Goal: Information Seeking & Learning: Compare options

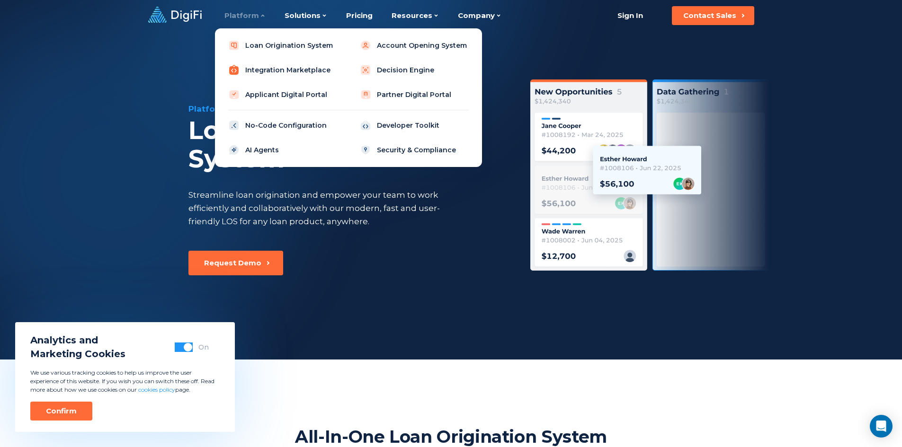
click at [303, 74] on link "Integration Marketplace" at bounding box center [283, 70] width 120 height 19
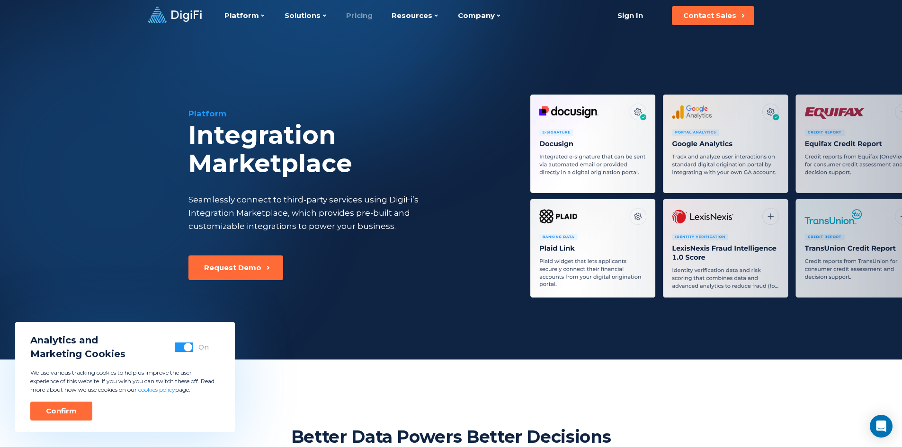
click at [354, 12] on link "Pricing" at bounding box center [359, 15] width 27 height 31
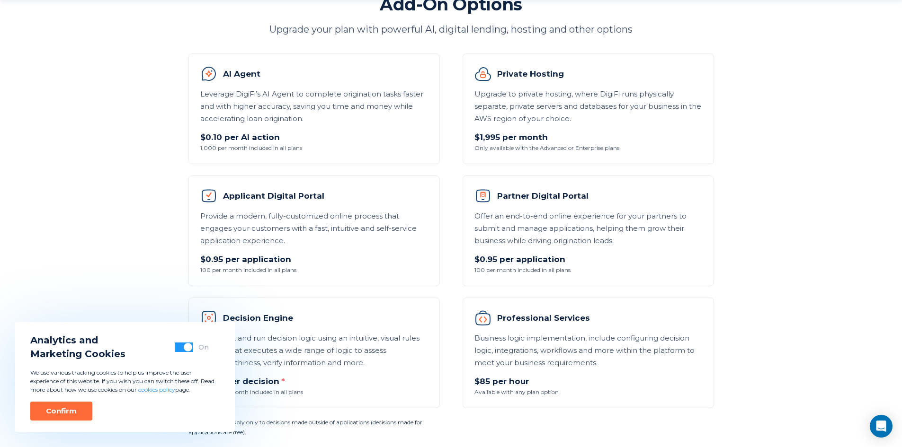
scroll to position [663, 0]
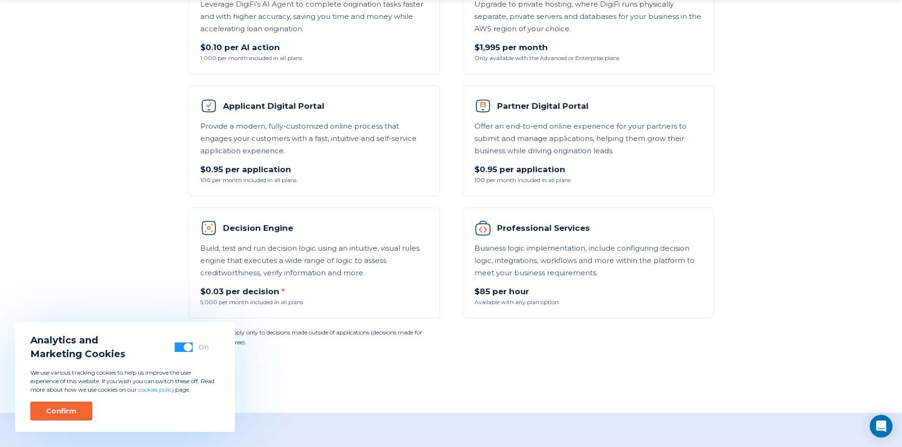
click at [75, 405] on button "Confirm" at bounding box center [61, 411] width 62 height 19
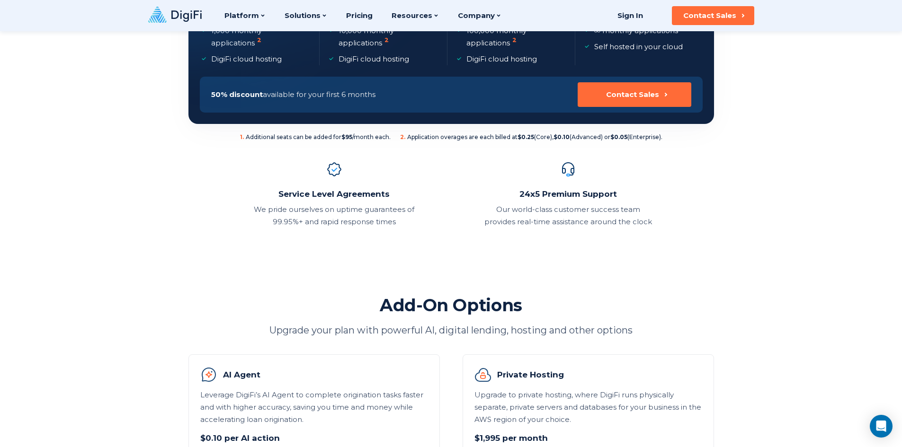
scroll to position [189, 0]
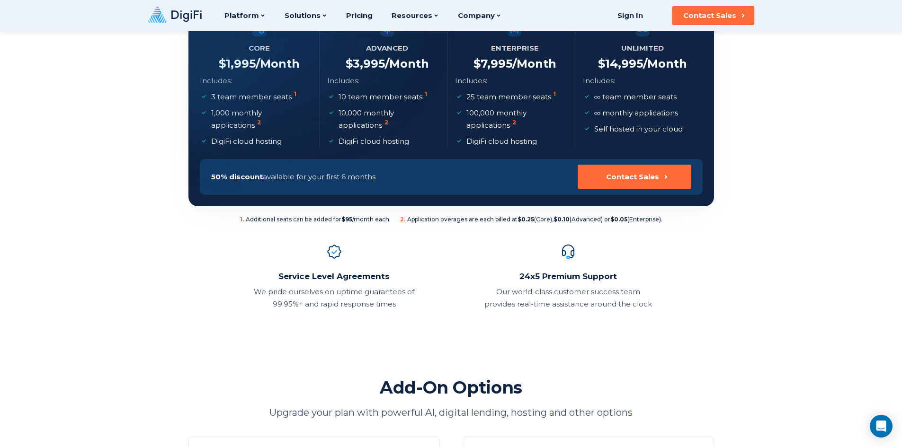
click at [174, 5] on div "Platform Platform Loan Origination System Account Opening System Integration Ma…" at bounding box center [324, 15] width 353 height 31
click at [177, 16] on icon at bounding box center [186, 15] width 30 height 11
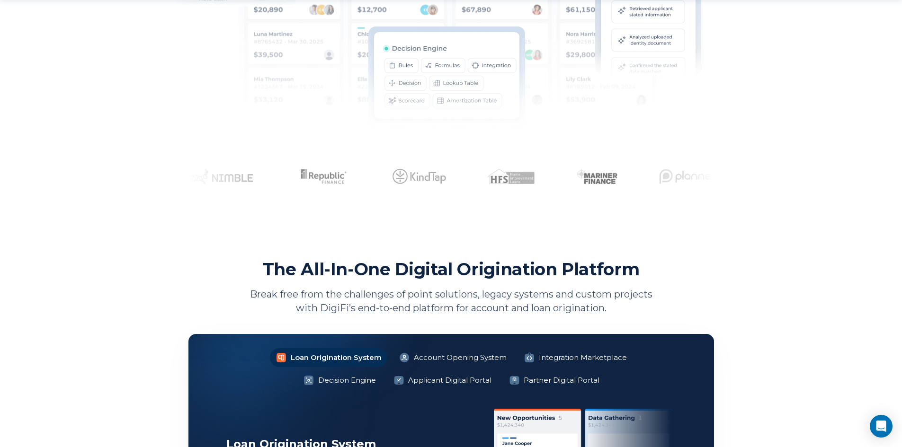
scroll to position [616, 0]
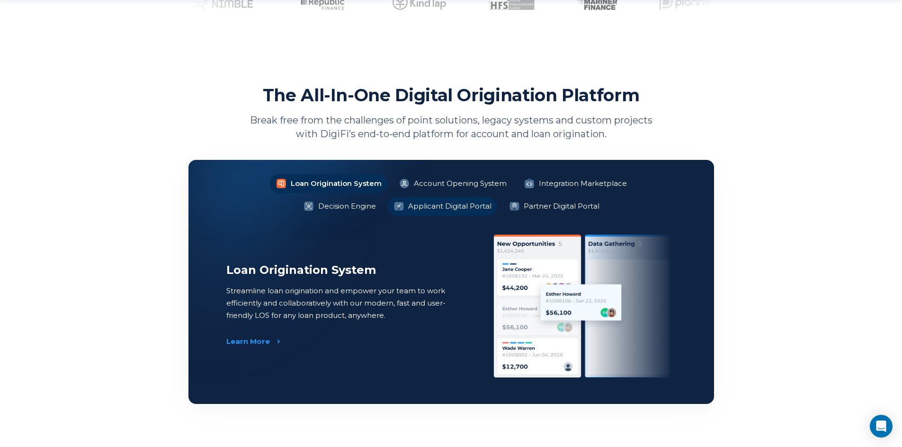
click at [403, 201] on li "Applicant Digital Portal" at bounding box center [442, 206] width 110 height 19
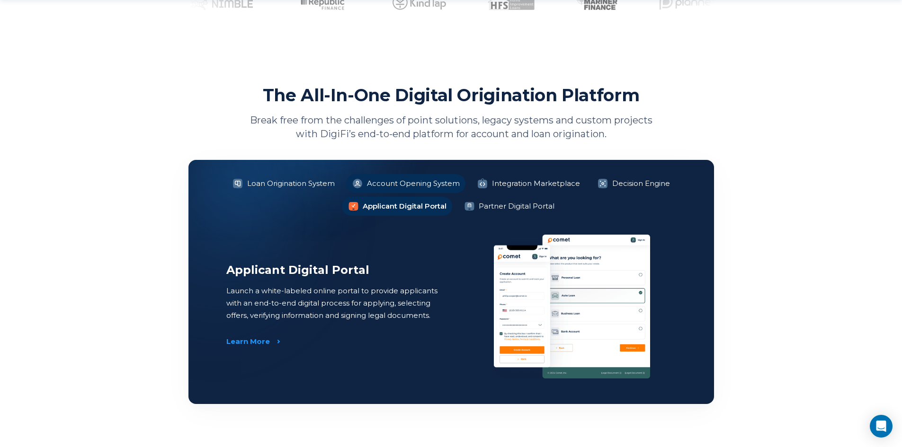
click at [410, 182] on li "Account Opening System" at bounding box center [405, 183] width 119 height 19
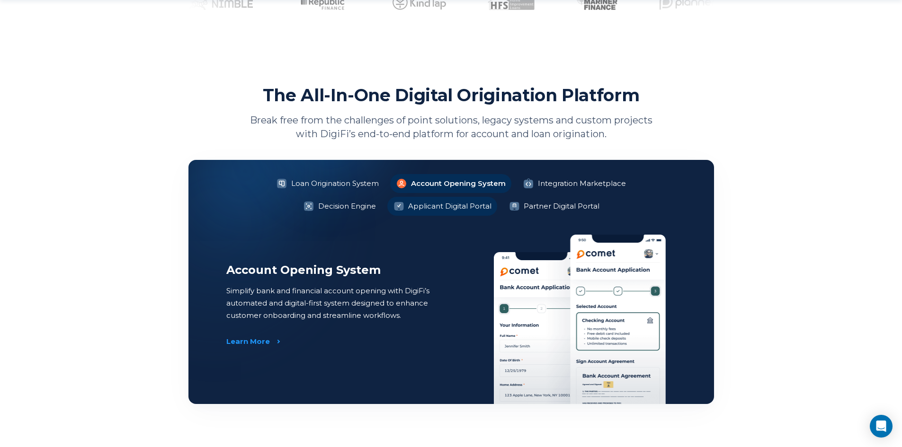
click at [429, 211] on li "Applicant Digital Portal" at bounding box center [442, 206] width 110 height 19
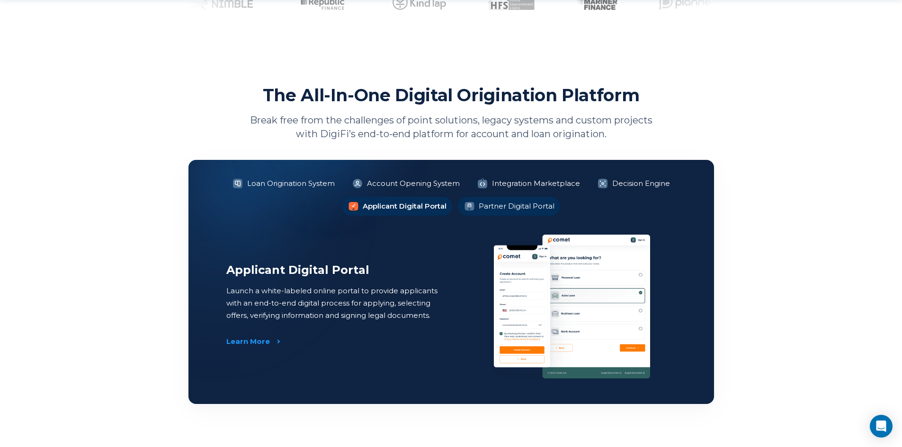
click at [544, 212] on li "Partner Digital Portal" at bounding box center [509, 206] width 102 height 19
